Goal: Task Accomplishment & Management: Manage account settings

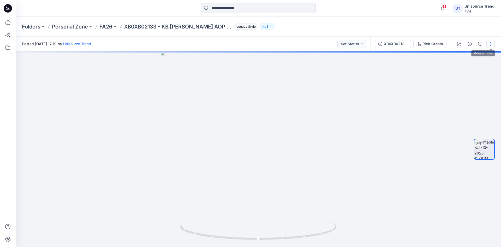
click at [488, 45] on button "button" at bounding box center [491, 44] width 8 height 8
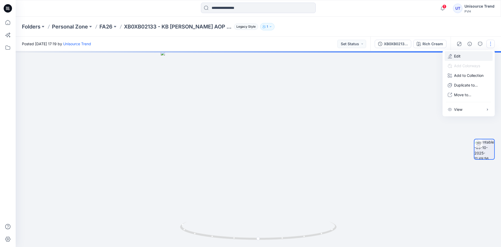
click at [471, 59] on button "Edit" at bounding box center [469, 56] width 48 height 10
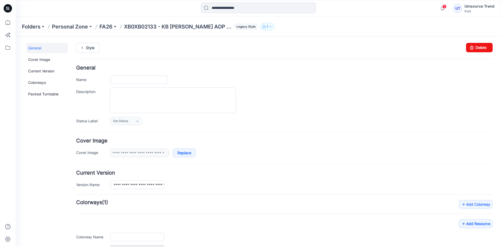
type input "**********"
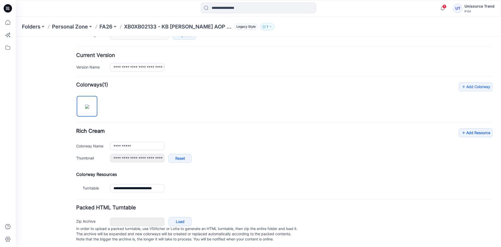
scroll to position [125, 0]
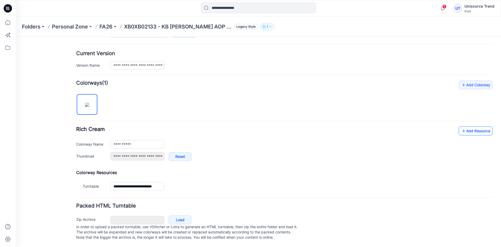
click at [480, 126] on link "Add Resource" at bounding box center [476, 130] width 34 height 9
click at [465, 126] on link "Add Resource" at bounding box center [476, 130] width 34 height 9
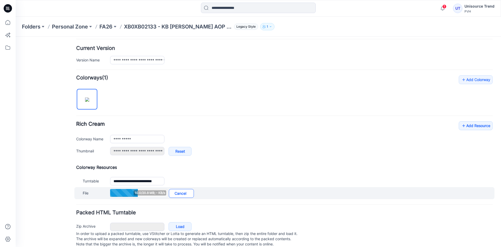
click at [183, 191] on link "Cancel" at bounding box center [181, 193] width 25 height 9
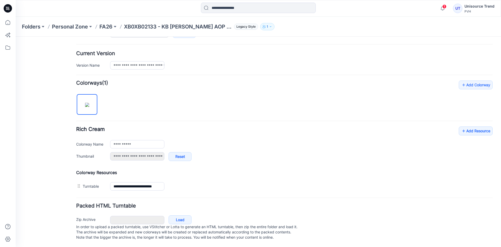
click at [55, 73] on div "General Cover Image Current Version Colorways Packed Turntable" at bounding box center [47, 84] width 42 height 323
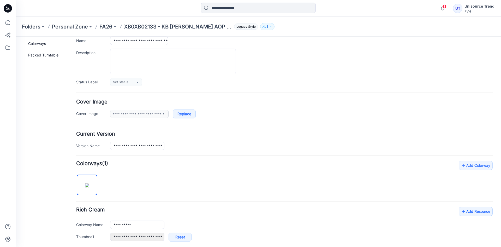
scroll to position [0, 0]
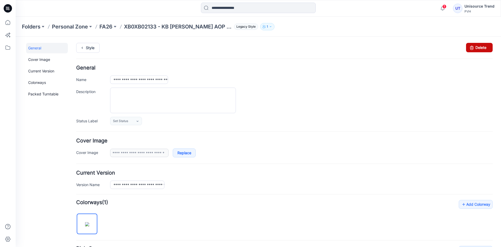
click at [474, 46] on link "Delete" at bounding box center [479, 47] width 27 height 9
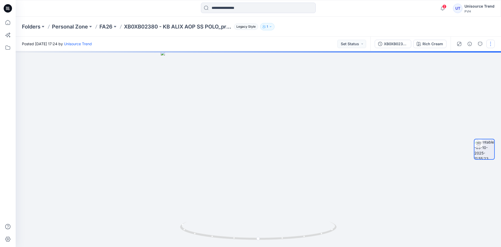
click at [490, 45] on button "button" at bounding box center [491, 44] width 8 height 8
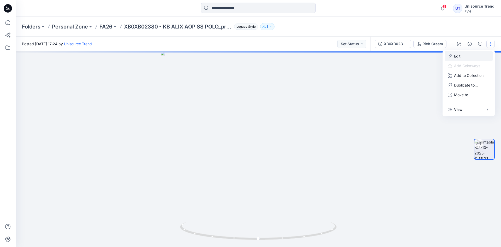
click at [471, 54] on button "Edit" at bounding box center [469, 56] width 48 height 10
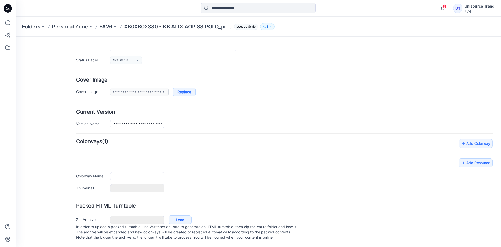
type input "**********"
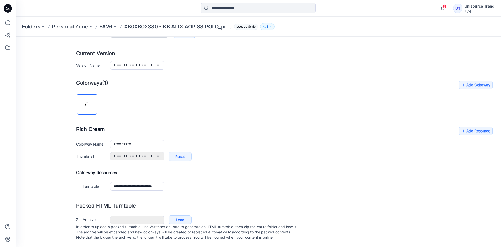
scroll to position [125, 0]
click at [474, 126] on link "Add Resource" at bounding box center [476, 130] width 34 height 9
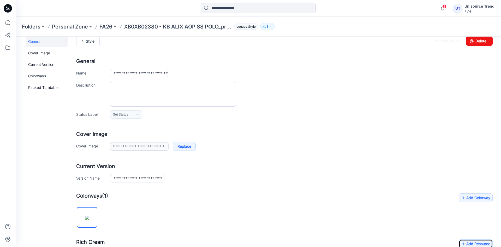
scroll to position [0, 0]
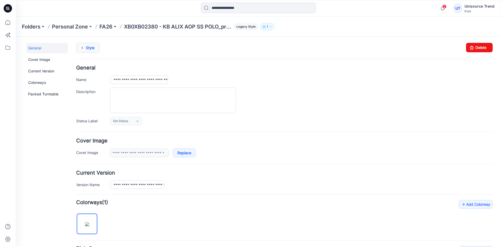
click at [91, 46] on link "Style" at bounding box center [88, 48] width 24 height 10
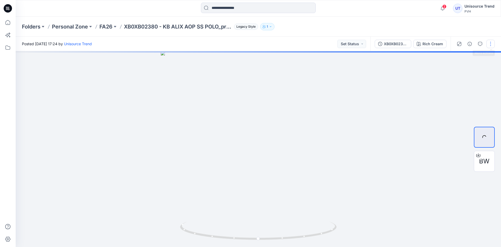
click at [488, 45] on button "button" at bounding box center [491, 44] width 8 height 8
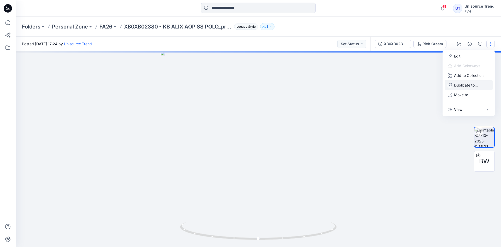
click at [460, 83] on p "Duplicate to..." at bounding box center [466, 84] width 24 height 5
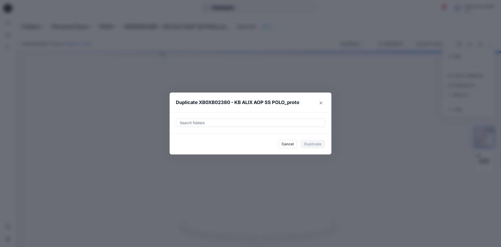
click at [232, 122] on div at bounding box center [250, 123] width 143 height 6
click at [183, 136] on div at bounding box center [184, 136] width 4 height 4
type input "********"
click at [176, 149] on footer "Cancel Duplicate" at bounding box center [251, 143] width 162 height 21
click at [305, 144] on button "Duplicate" at bounding box center [313, 144] width 25 height 8
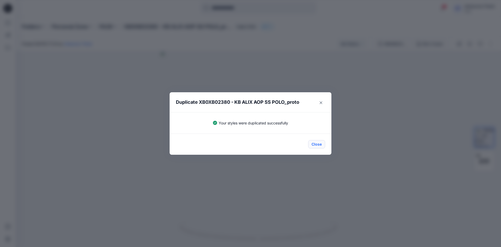
click at [310, 144] on button "Close" at bounding box center [316, 144] width 17 height 8
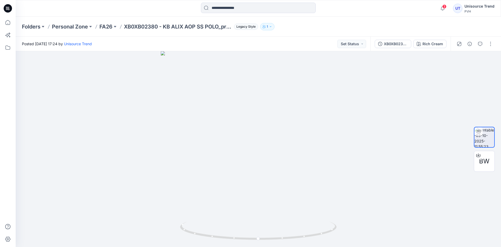
click at [10, 7] on icon at bounding box center [8, 8] width 8 height 8
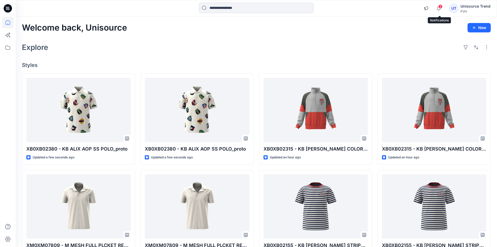
click at [443, 6] on span "3" at bounding box center [441, 6] width 4 height 4
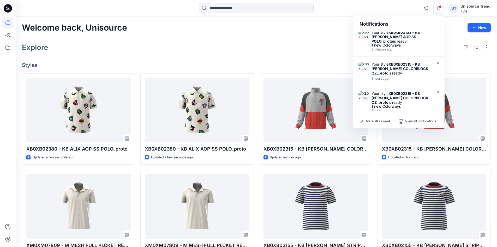
scroll to position [52, 0]
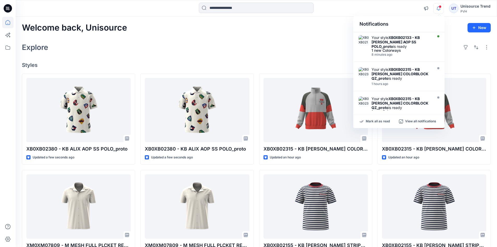
click at [309, 49] on div "Explore" at bounding box center [256, 47] width 469 height 13
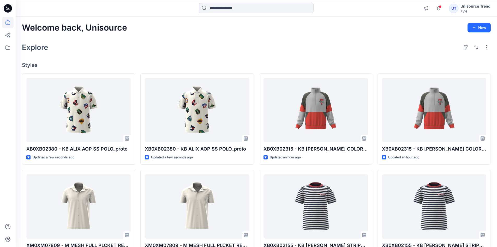
click at [11, 6] on icon at bounding box center [8, 8] width 8 height 8
